Goal: Task Accomplishment & Management: Use online tool/utility

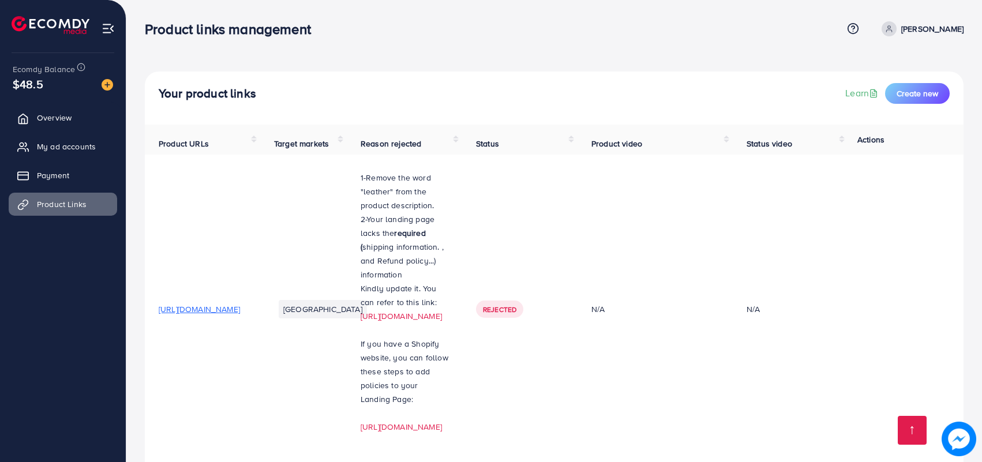
scroll to position [364, 0]
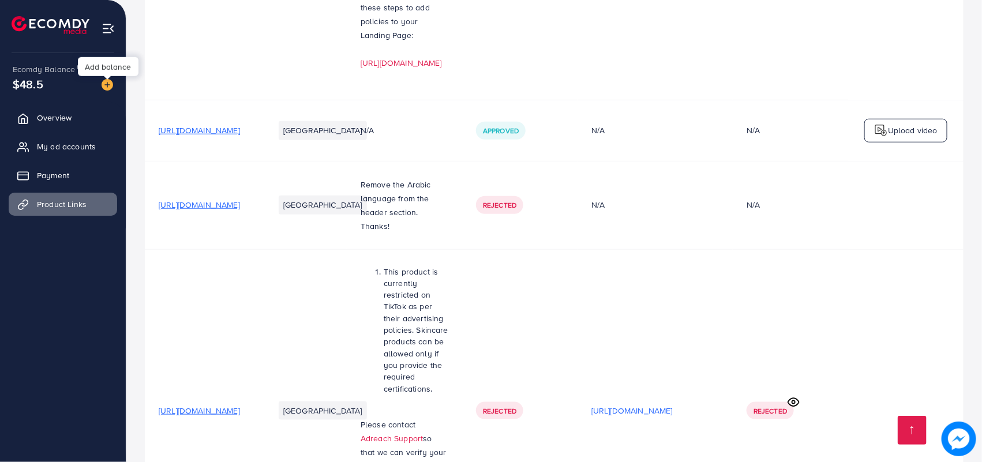
click at [108, 85] on img at bounding box center [108, 85] width 12 height 12
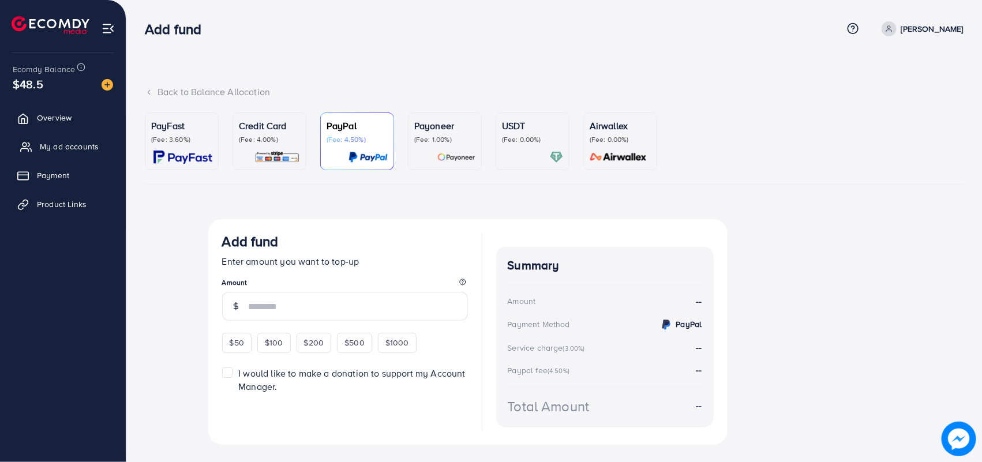
click at [65, 143] on span "My ad accounts" at bounding box center [69, 147] width 59 height 12
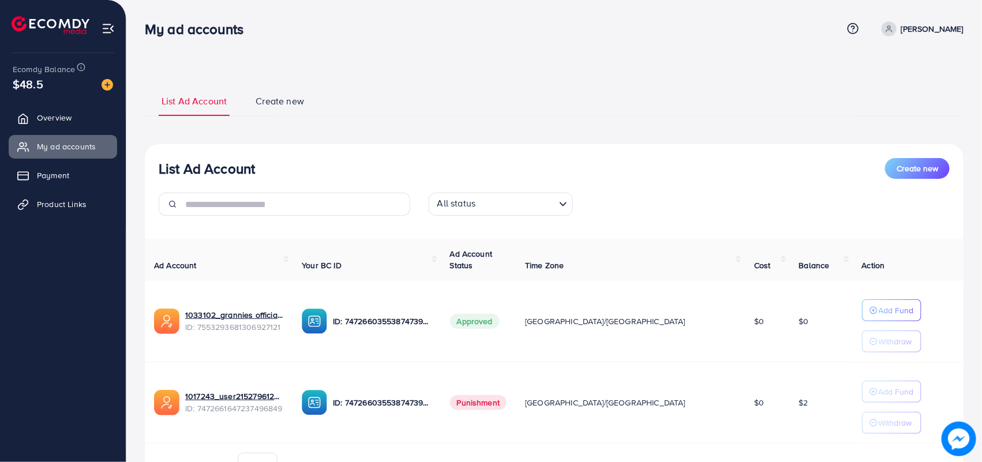
click at [270, 98] on span "Create new" at bounding box center [280, 101] width 48 height 13
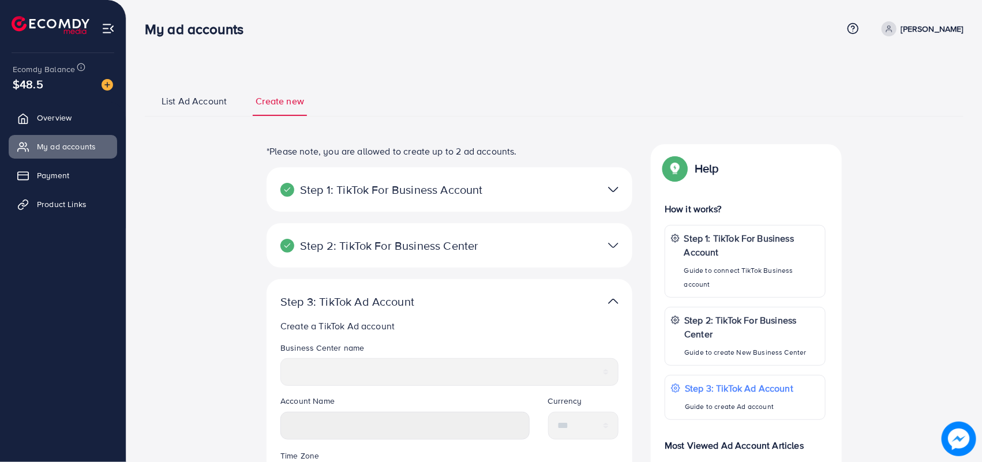
click at [205, 99] on span "List Ad Account" at bounding box center [194, 101] width 65 height 13
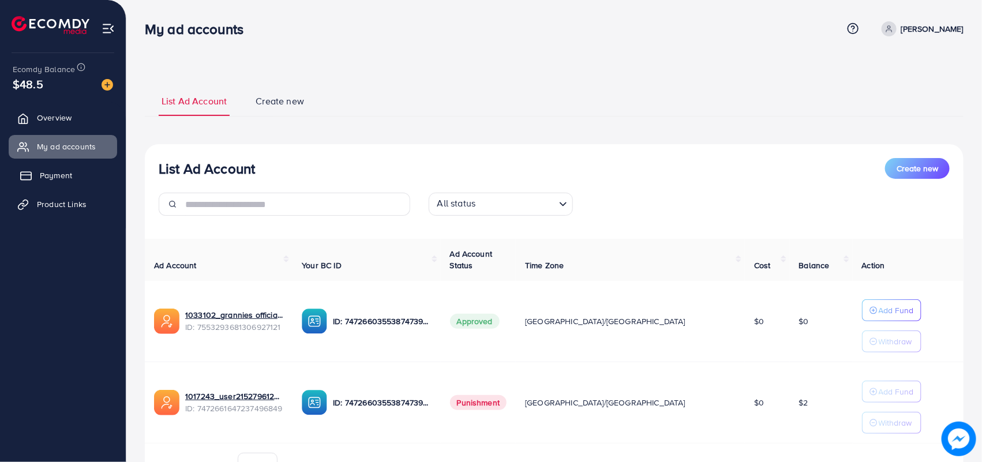
click at [62, 171] on span "Payment" at bounding box center [56, 176] width 32 height 12
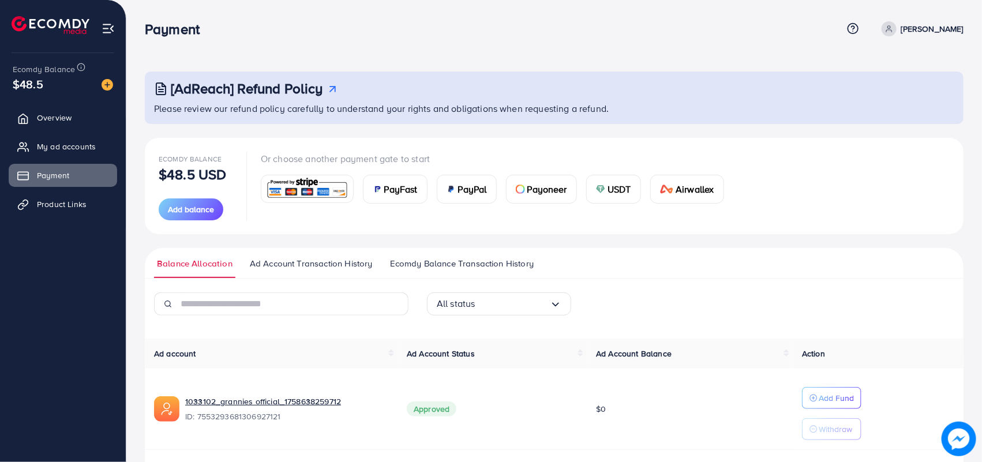
click at [471, 188] on span "PayPal" at bounding box center [472, 189] width 29 height 14
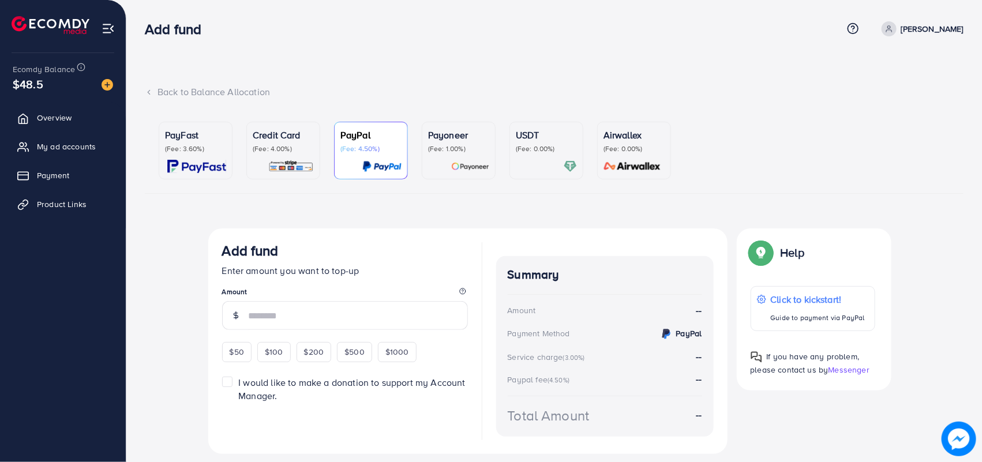
click at [425, 143] on link "Payoneer (Fee: 1.00%)" at bounding box center [459, 151] width 74 height 58
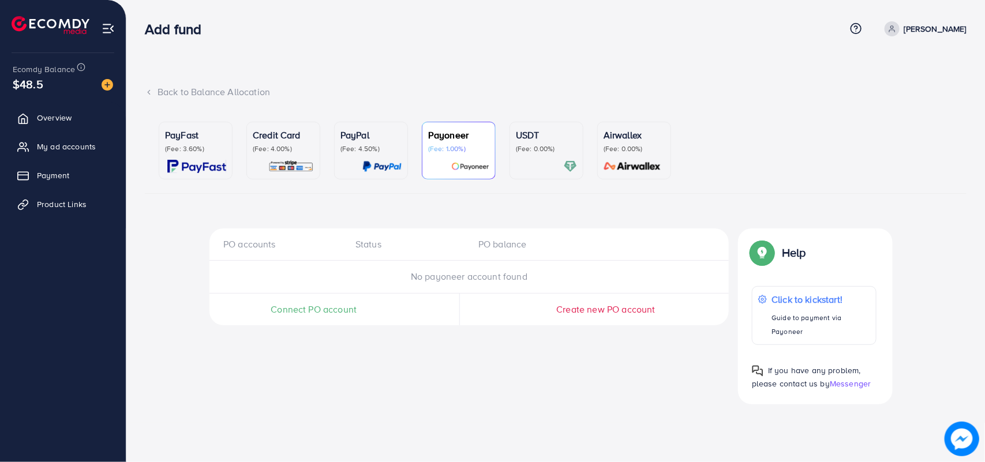
click at [385, 141] on p "PayPal" at bounding box center [371, 135] width 61 height 14
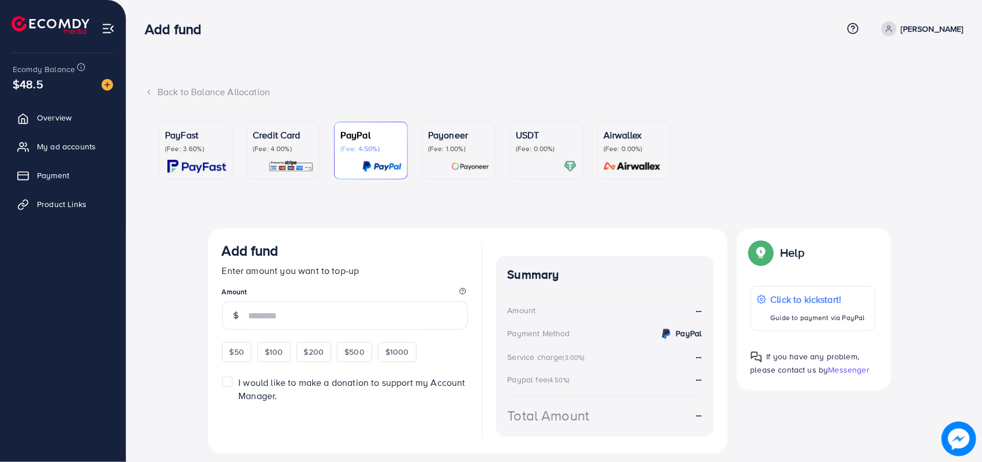
click at [297, 154] on p "(Fee: 4.00%)" at bounding box center [283, 148] width 61 height 9
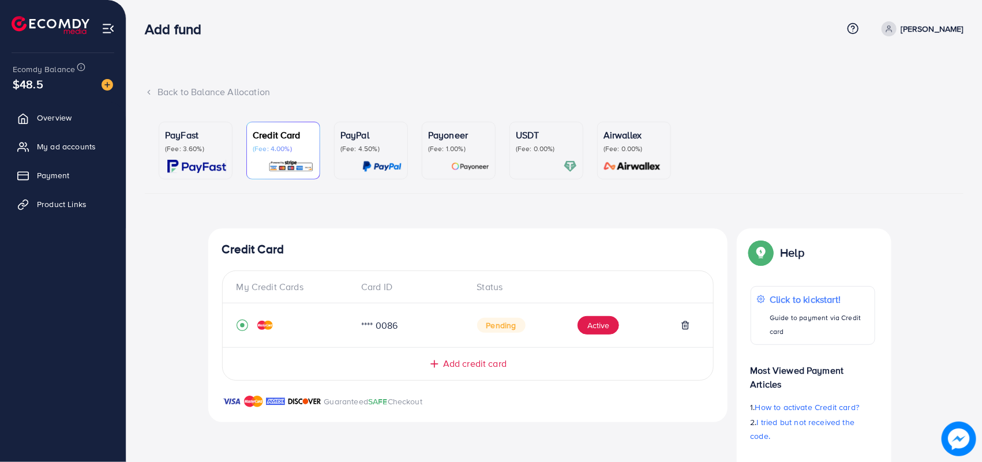
click at [210, 149] on p "(Fee: 3.60%)" at bounding box center [195, 148] width 61 height 9
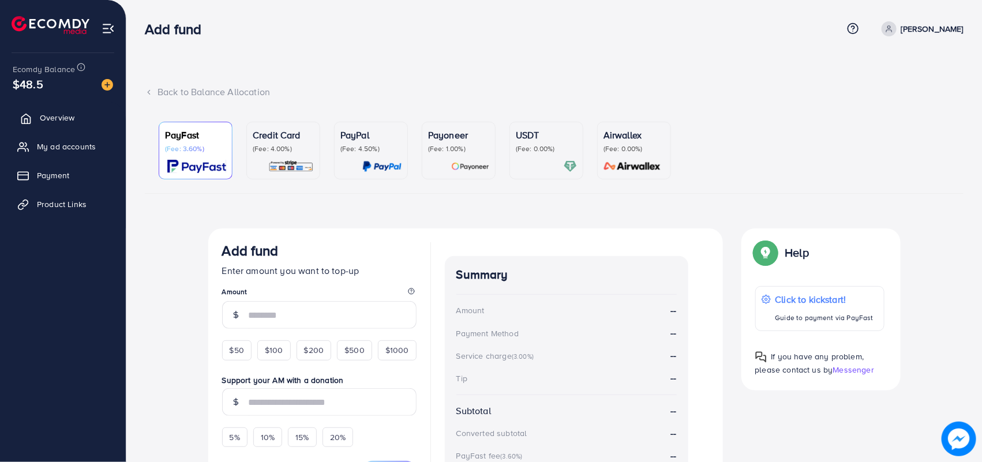
click at [57, 119] on span "Overview" at bounding box center [57, 118] width 35 height 12
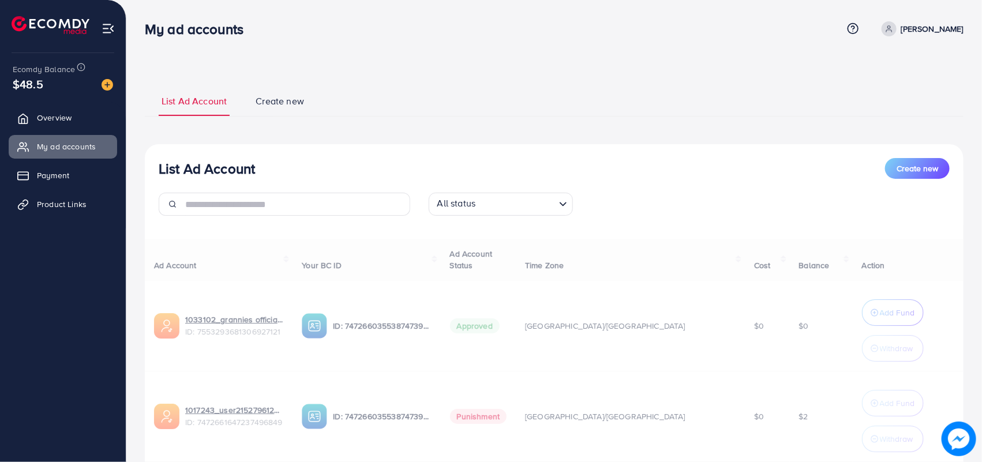
select select
